Goal: Task Accomplishment & Management: Manage account settings

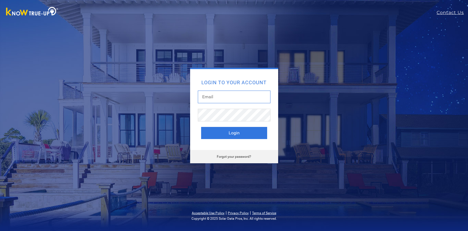
click at [233, 100] on input "text" at bounding box center [234, 97] width 73 height 13
click at [339, 79] on div "Login to your account Login Forgot your password?" at bounding box center [234, 116] width 242 height 96
click at [216, 97] on input "text" at bounding box center [234, 97] width 73 height 13
click at [351, 83] on div "Login to your account Login Forgot your password?" at bounding box center [234, 116] width 242 height 96
click at [229, 95] on input "text" at bounding box center [234, 97] width 73 height 13
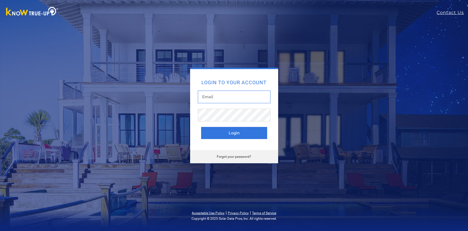
type input "[EMAIL_ADDRESS][DOMAIN_NAME]"
click at [227, 157] on link "Forgot your password?" at bounding box center [234, 157] width 34 height 4
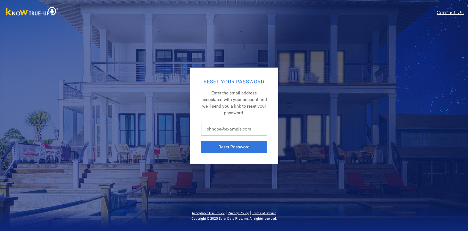
click at [224, 129] on input "text" at bounding box center [234, 129] width 66 height 13
type input "info@azhiaziam.com"
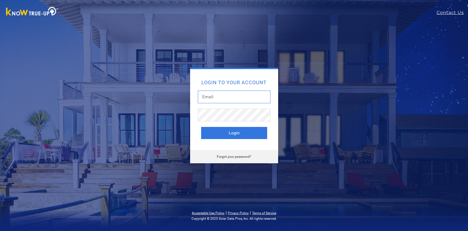
click at [215, 99] on input "text" at bounding box center [234, 97] width 73 height 13
click at [306, 94] on div "Login to your account Login Forgot your password?" at bounding box center [234, 116] width 242 height 96
click at [219, 99] on input "text" at bounding box center [234, 97] width 73 height 13
click at [324, 91] on div "Login to your account Login Forgot your password?" at bounding box center [234, 116] width 242 height 96
click at [231, 156] on link "Forgot your password?" at bounding box center [234, 157] width 34 height 4
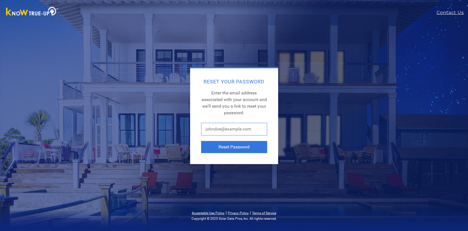
click at [222, 129] on input "text" at bounding box center [234, 129] width 66 height 13
type input "info@azhiaziam.com"
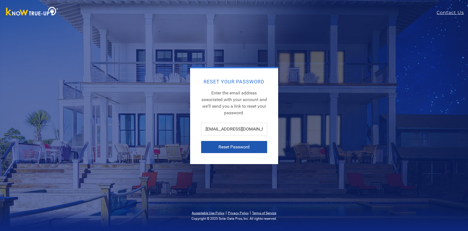
click at [235, 147] on button "Reset Password" at bounding box center [234, 147] width 66 height 12
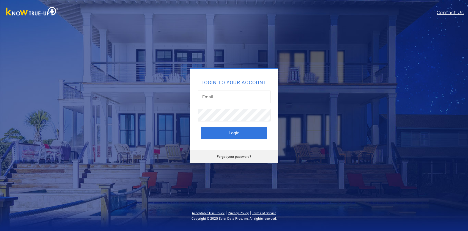
click at [30, 12] on img at bounding box center [32, 12] width 58 height 12
click at [39, 13] on img at bounding box center [32, 12] width 58 height 12
